Goal: Download file/media

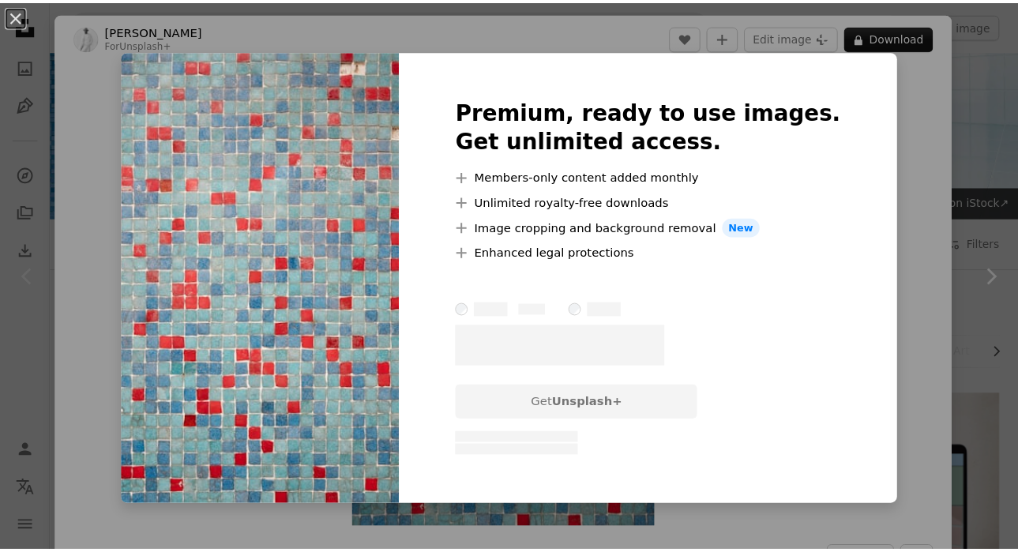
scroll to position [403, 0]
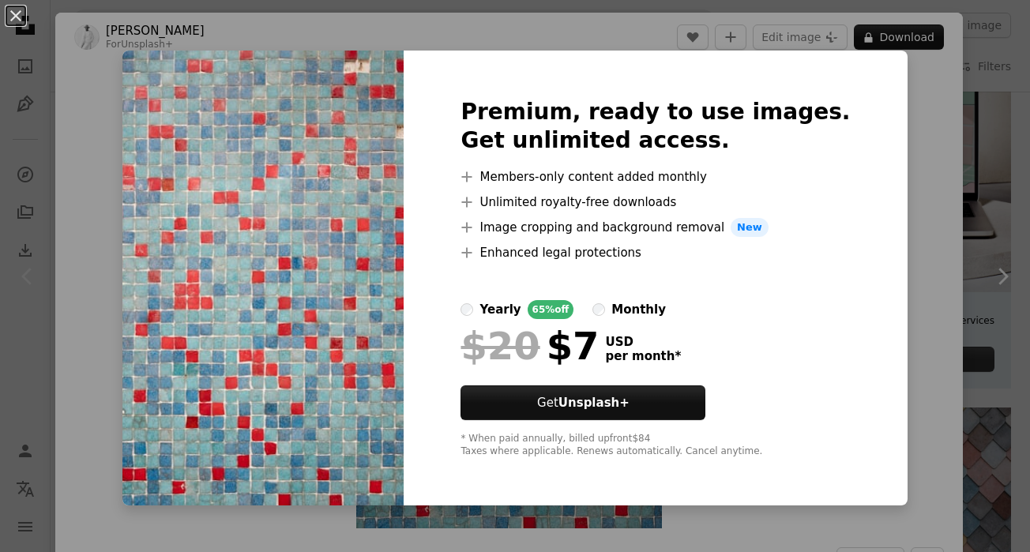
click at [304, 196] on img at bounding box center [262, 278] width 281 height 455
click at [295, 185] on img at bounding box center [262, 278] width 281 height 455
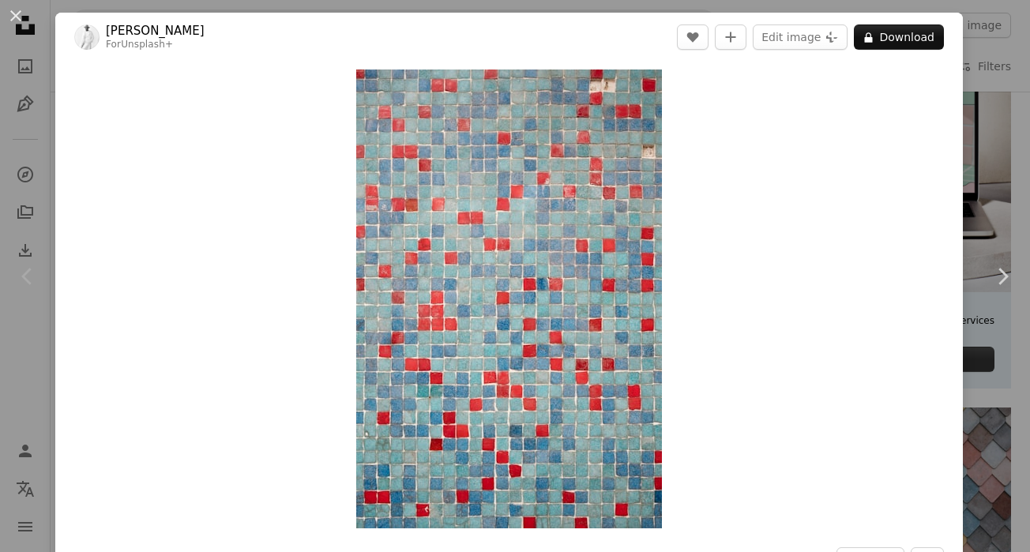
click at [255, 163] on div "Zoom in" at bounding box center [508, 299] width 907 height 475
click at [6, 9] on button "An X shape" at bounding box center [15, 15] width 19 height 19
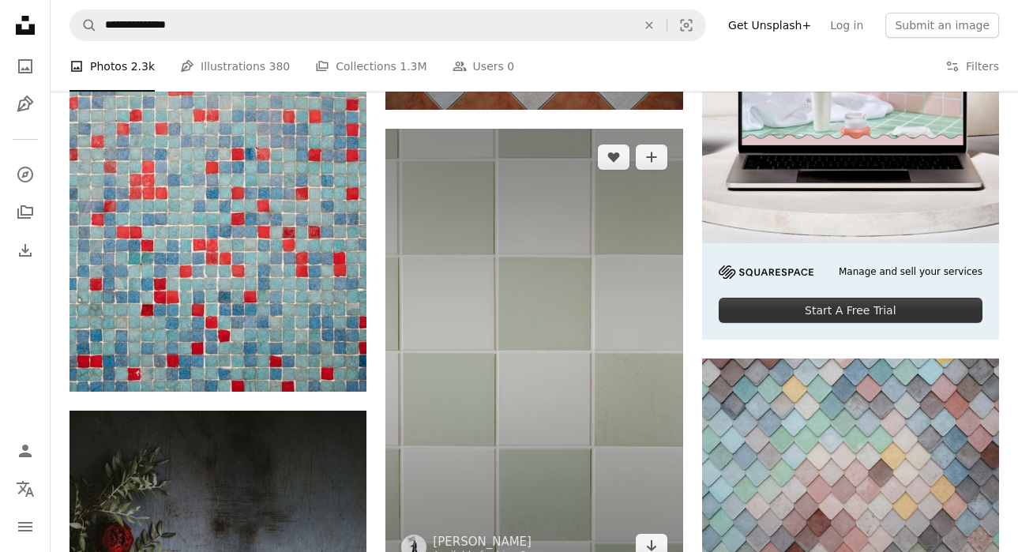
scroll to position [462, 0]
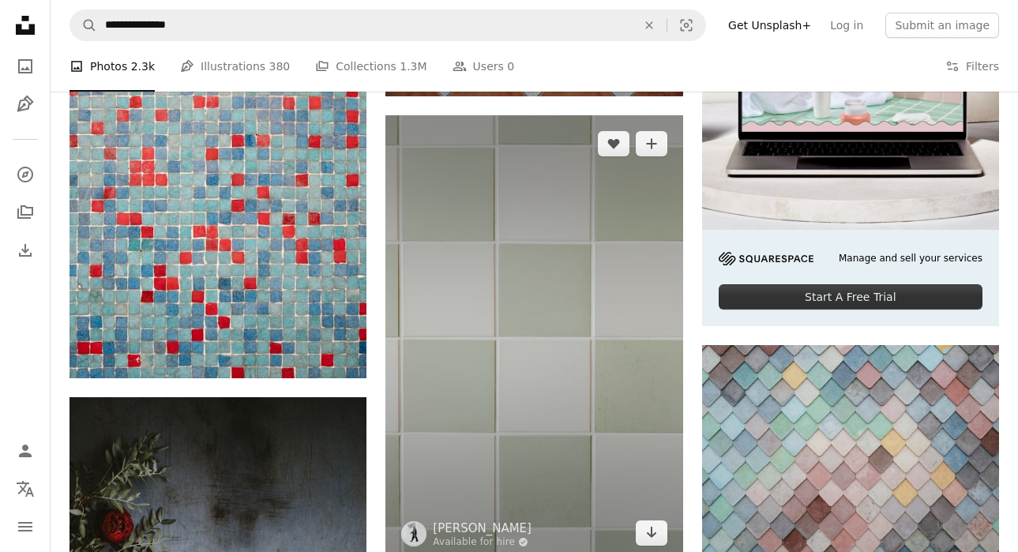
click at [648, 394] on img at bounding box center [533, 337] width 297 height 445
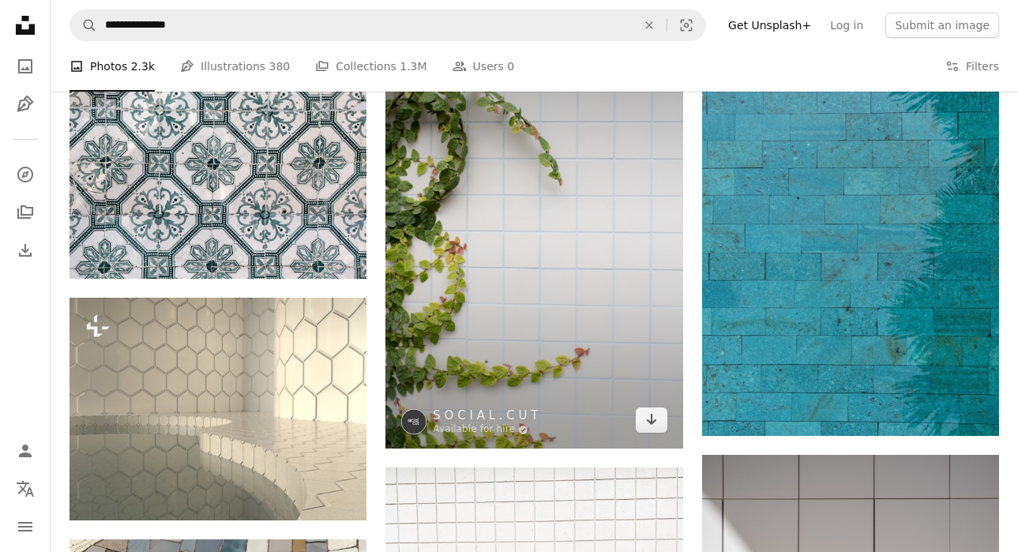
scroll to position [1567, 0]
